Goal: Task Accomplishment & Management: Use online tool/utility

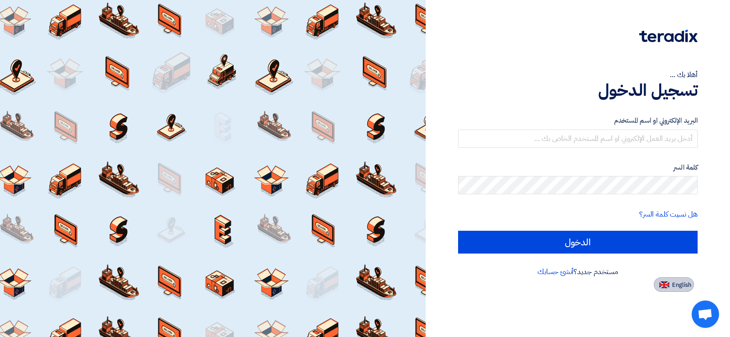
click at [682, 291] on button "English" at bounding box center [674, 284] width 40 height 15
type input "Sign in"
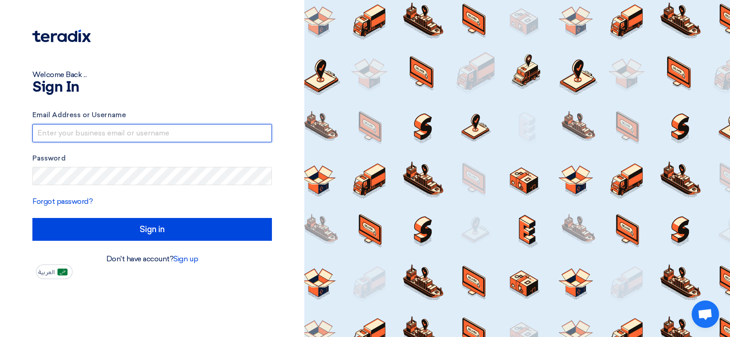
click at [131, 133] on input "text" at bounding box center [152, 133] width 240 height 18
type input "[EMAIL_ADDRESS][DOMAIN_NAME]"
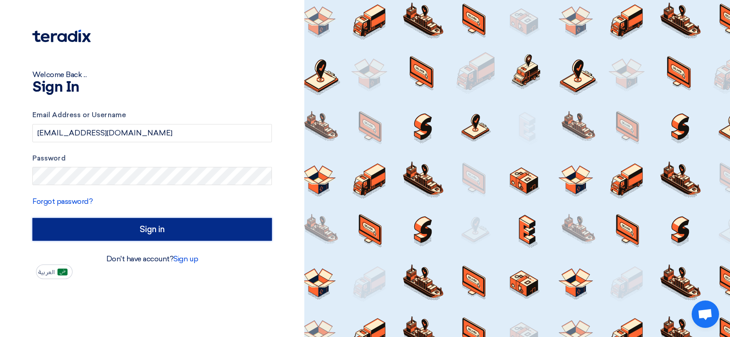
click at [132, 232] on input "Sign in" at bounding box center [152, 229] width 240 height 23
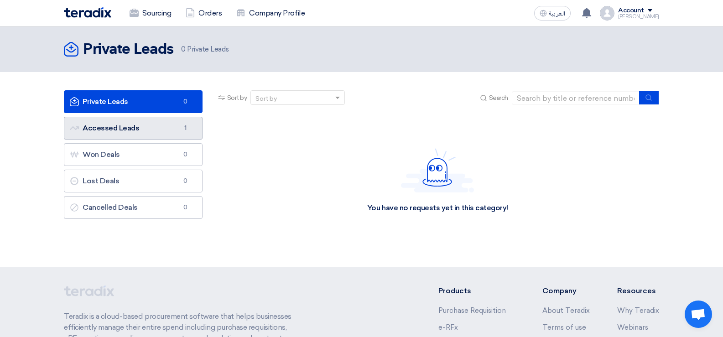
click at [145, 127] on link "Accessed Leads Accessed Leads 1" at bounding box center [133, 128] width 139 height 23
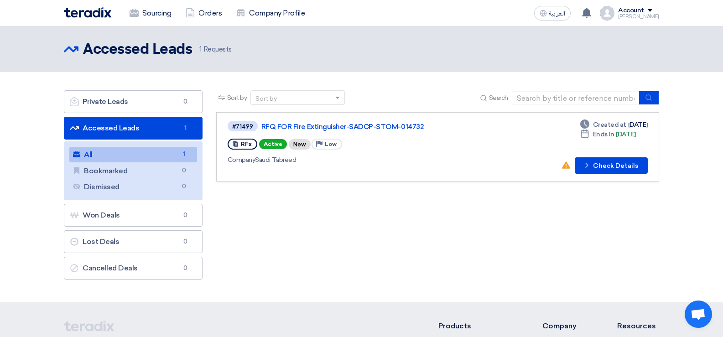
click at [149, 152] on link "All All 1" at bounding box center [133, 155] width 128 height 16
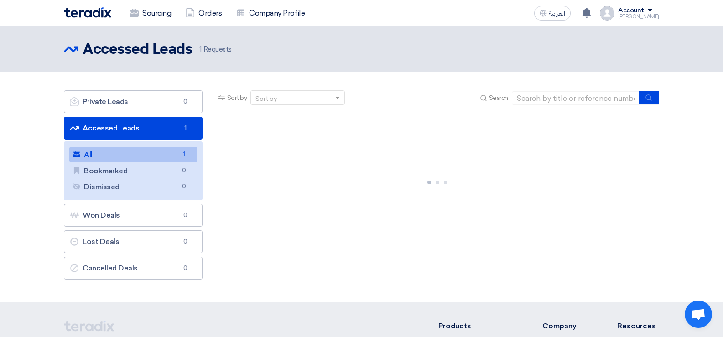
click at [149, 152] on link "All All 1" at bounding box center [133, 155] width 128 height 16
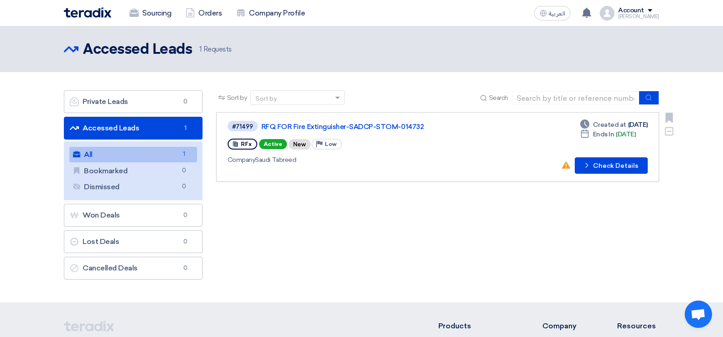
click at [606, 170] on button "Check details Check Details" at bounding box center [611, 165] width 73 height 16
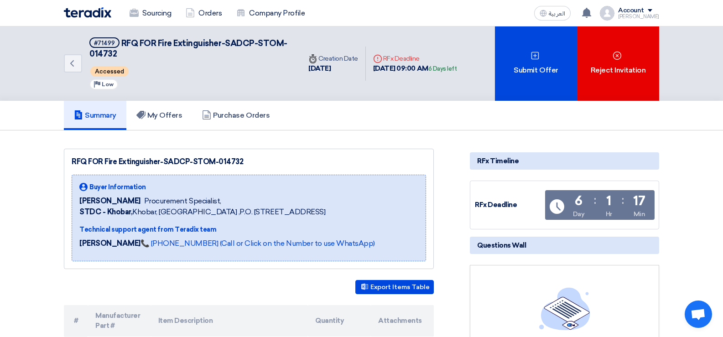
scroll to position [183, 0]
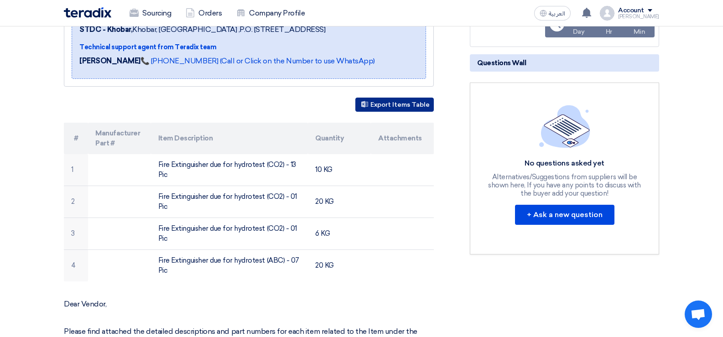
click at [401, 106] on button "Export Items Table" at bounding box center [394, 105] width 78 height 14
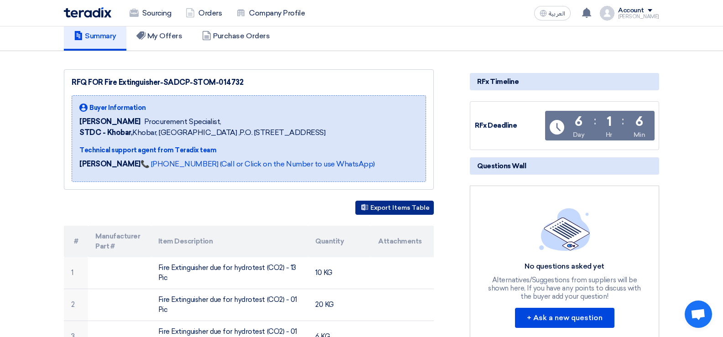
scroll to position [0, 0]
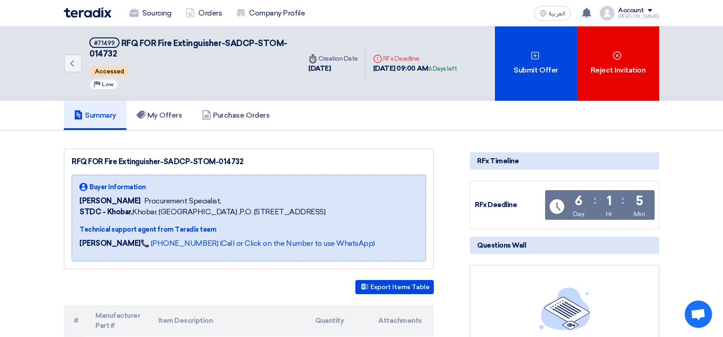
click at [448, 114] on div "Summary My Offers Purchase Orders" at bounding box center [362, 115] width 596 height 29
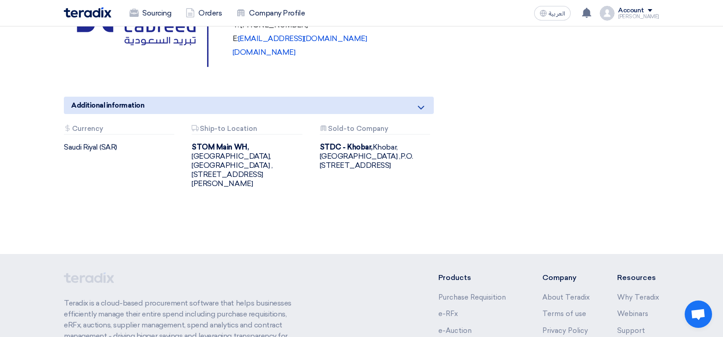
scroll to position [593, 0]
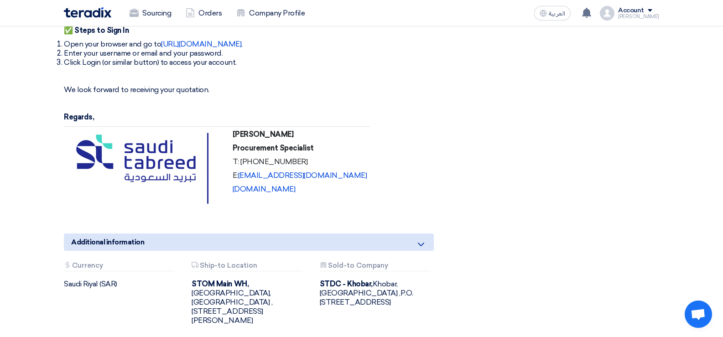
click at [423, 243] on icon at bounding box center [421, 244] width 11 height 11
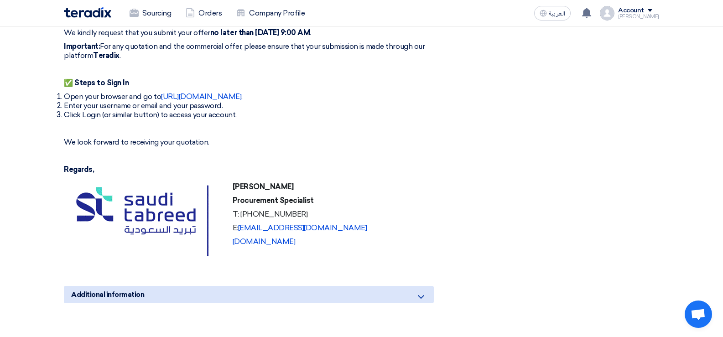
scroll to position [540, 0]
click at [416, 301] on div "Additional information" at bounding box center [249, 295] width 370 height 17
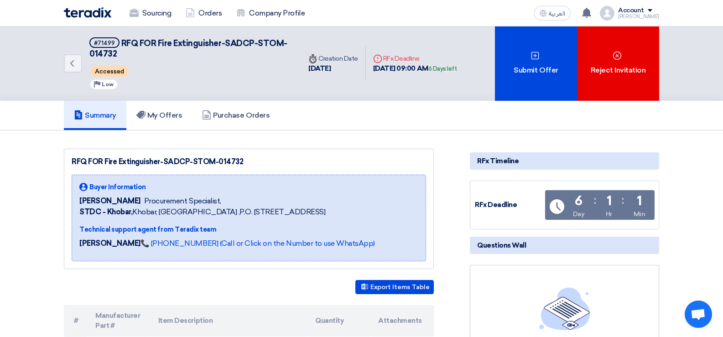
scroll to position [91, 0]
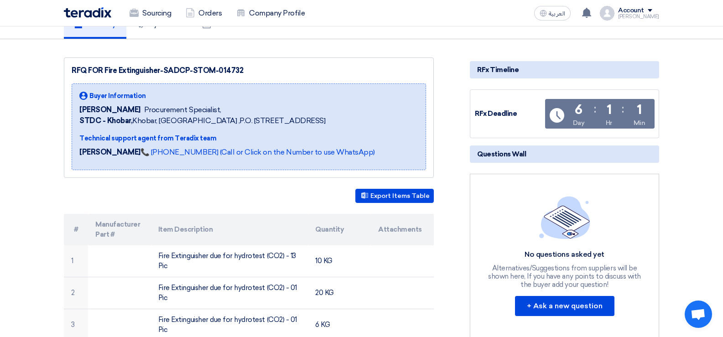
drag, startPoint x: 104, startPoint y: 70, endPoint x: 245, endPoint y: 74, distance: 141.1
click at [245, 74] on div "RFQ FOR Fire Extinguisher-SADCP-STOM-014732" at bounding box center [249, 70] width 355 height 11
copy div "Fire Extinguisher-SADCP-STOM-014732"
